Goal: Information Seeking & Learning: Check status

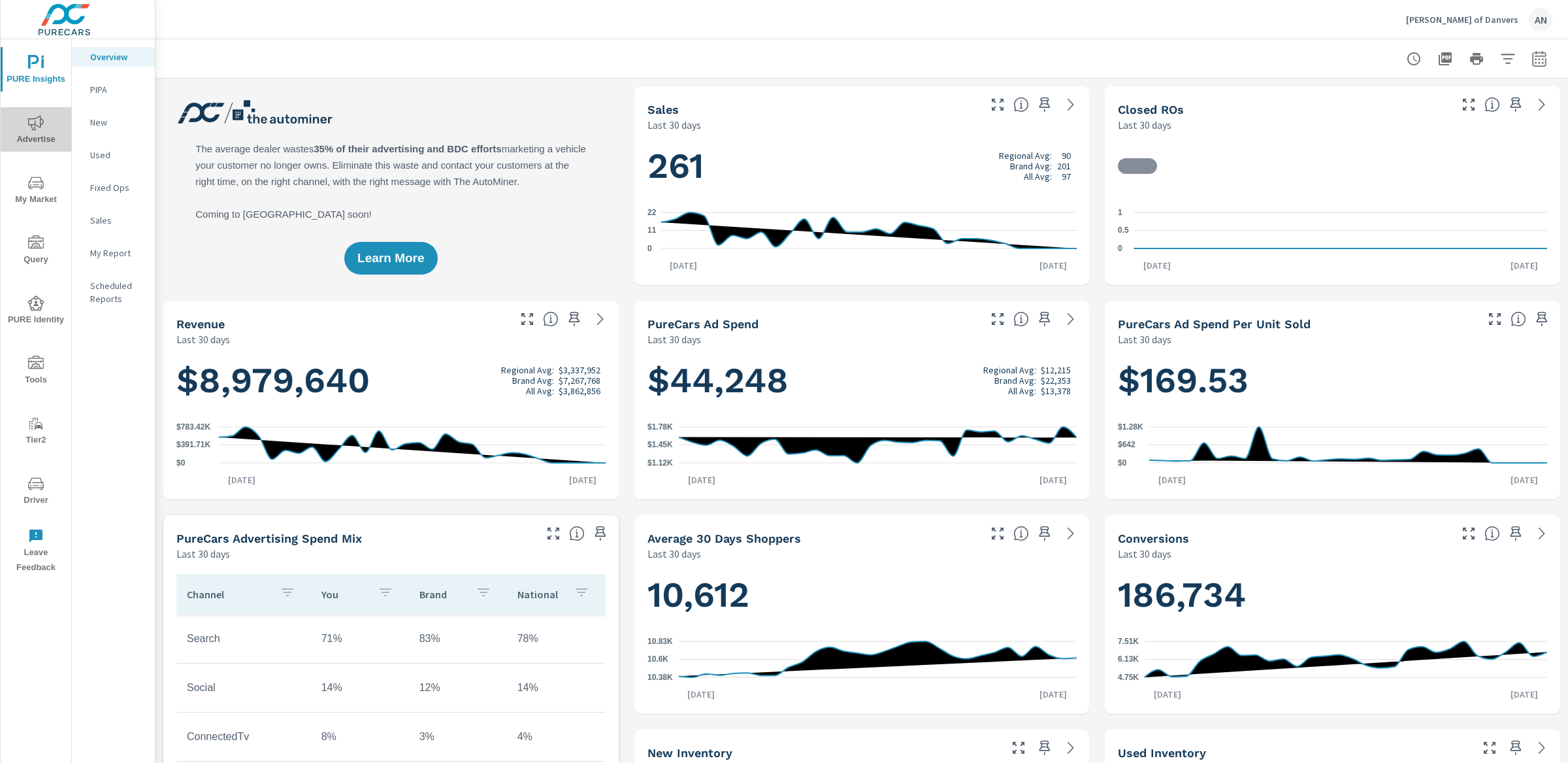
click at [37, 139] on span "Advertise" at bounding box center [36, 131] width 63 height 32
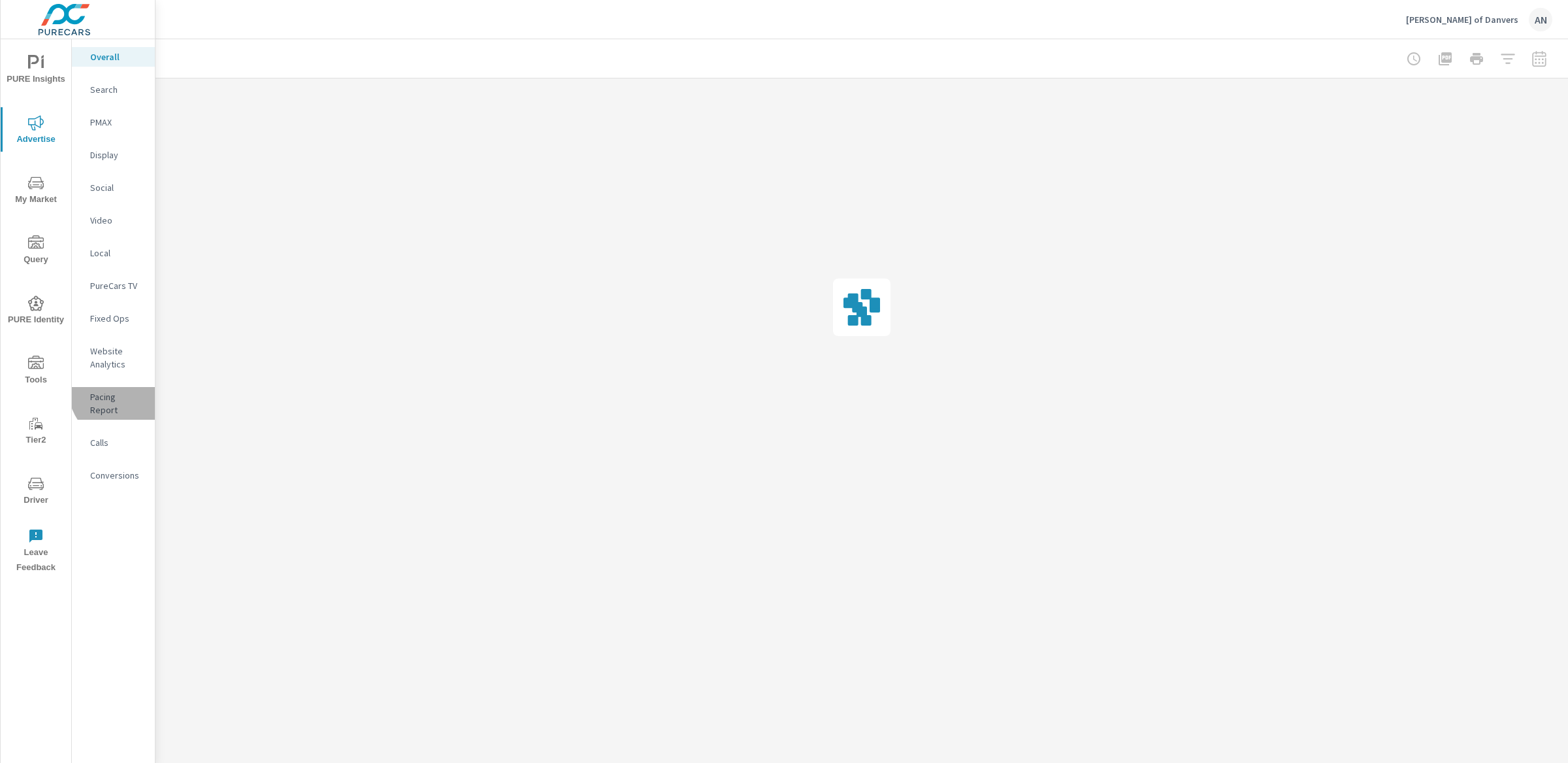
click at [128, 387] on div "Pacing Report" at bounding box center [113, 403] width 83 height 33
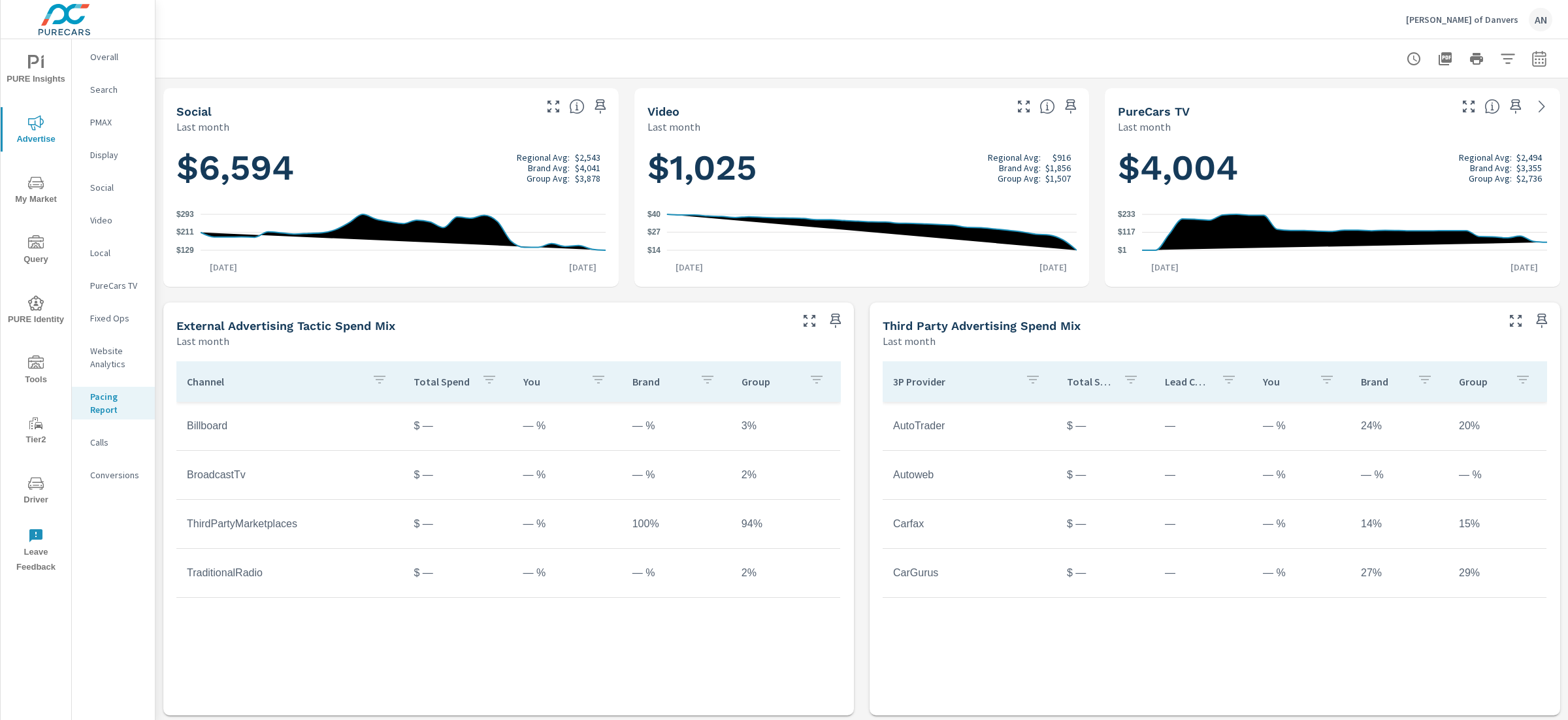
scroll to position [429, 0]
